Goal: Transaction & Acquisition: Purchase product/service

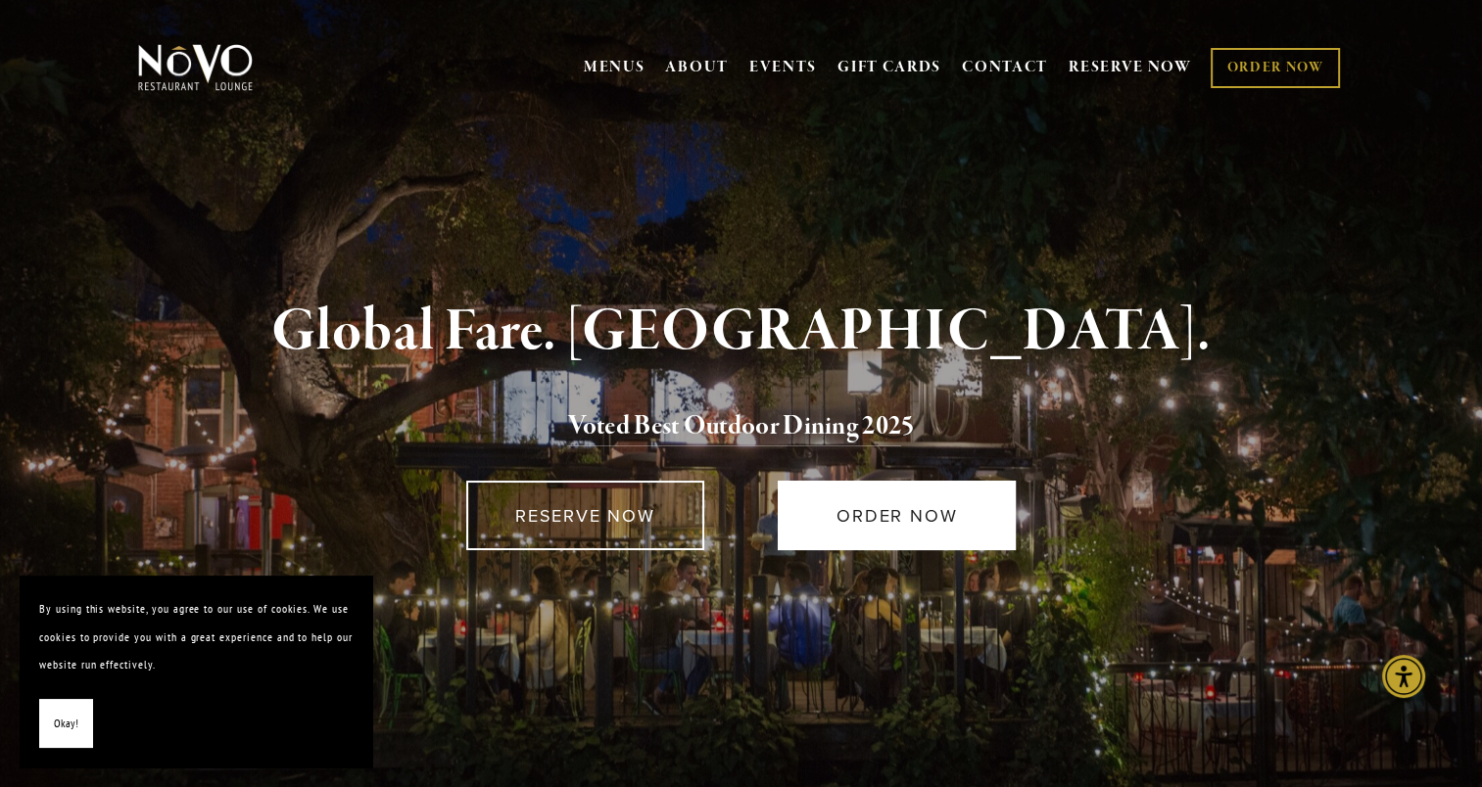
click at [820, 532] on link "ORDER NOW" at bounding box center [896, 516] width 238 height 70
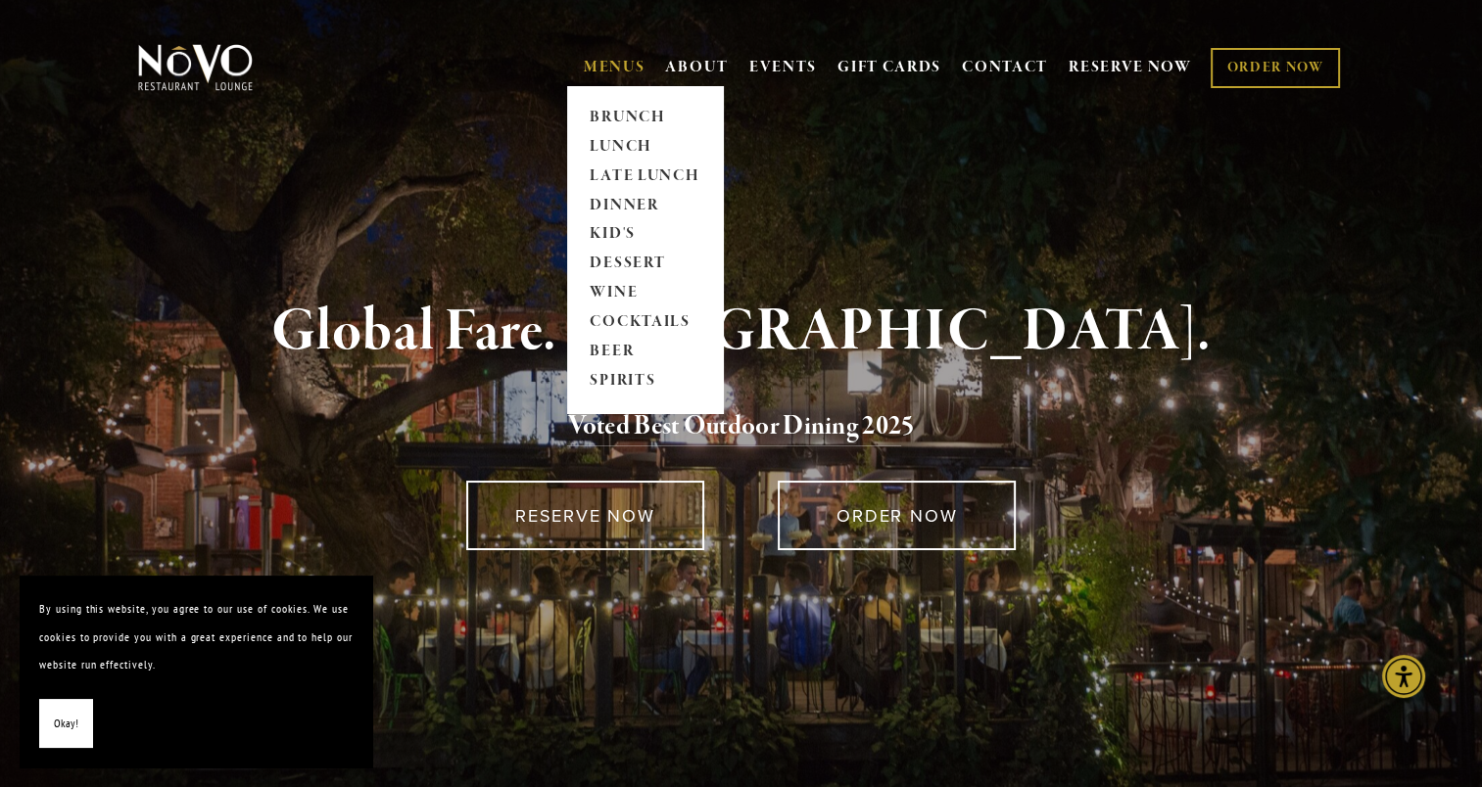
click at [595, 63] on link "MENUS" at bounding box center [615, 68] width 62 height 20
click at [640, 204] on link "DINNER" at bounding box center [645, 205] width 122 height 29
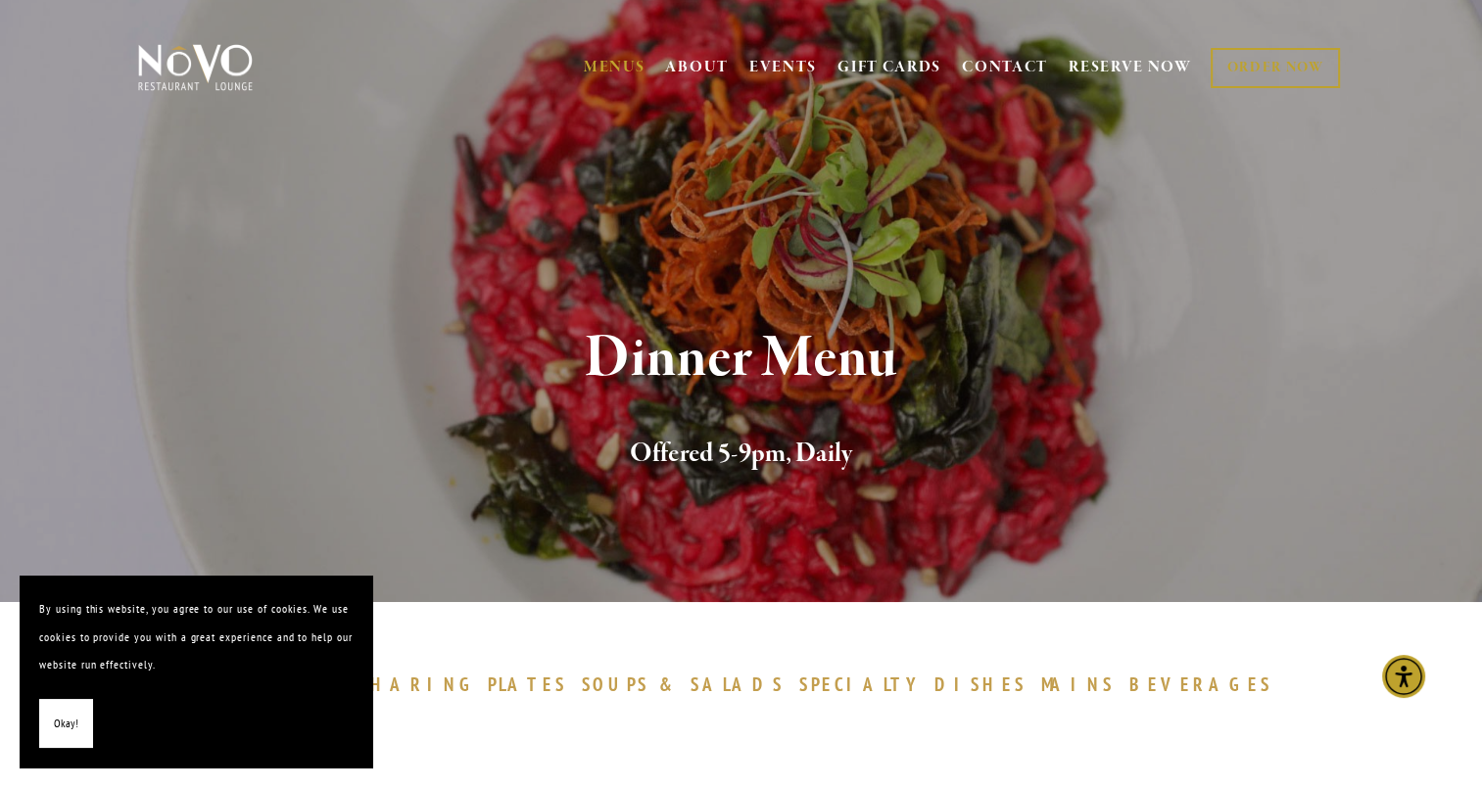
click at [83, 706] on button "Okay!" at bounding box center [66, 724] width 54 height 50
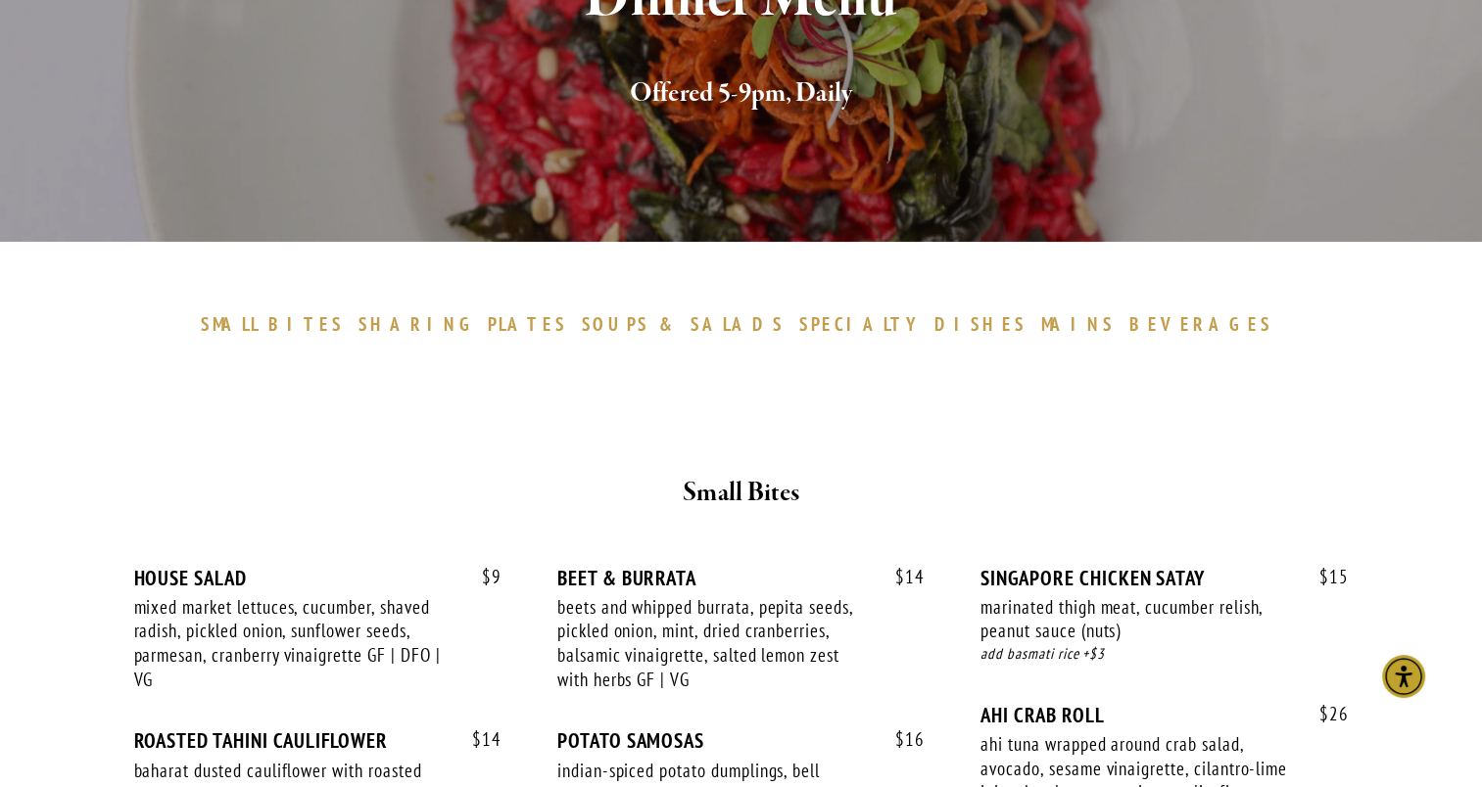
scroll to position [336, 0]
